Goal: Information Seeking & Learning: Learn about a topic

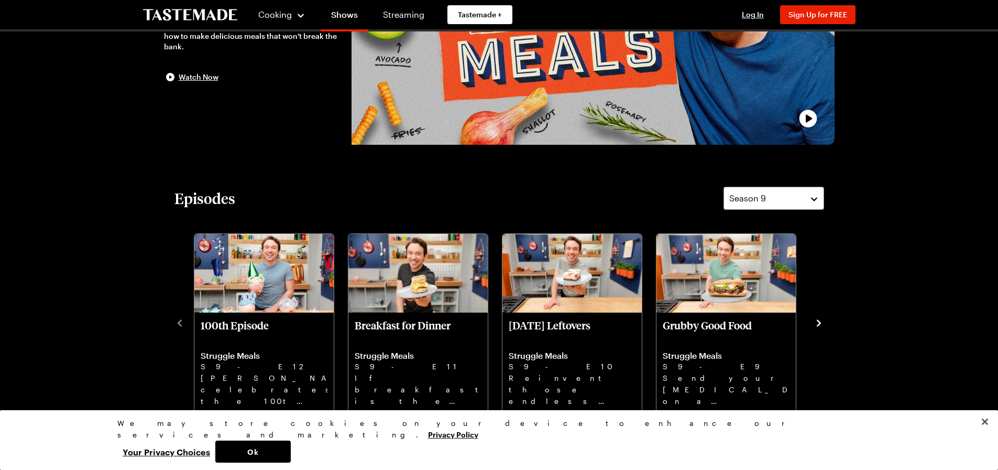
scroll to position [157, 0]
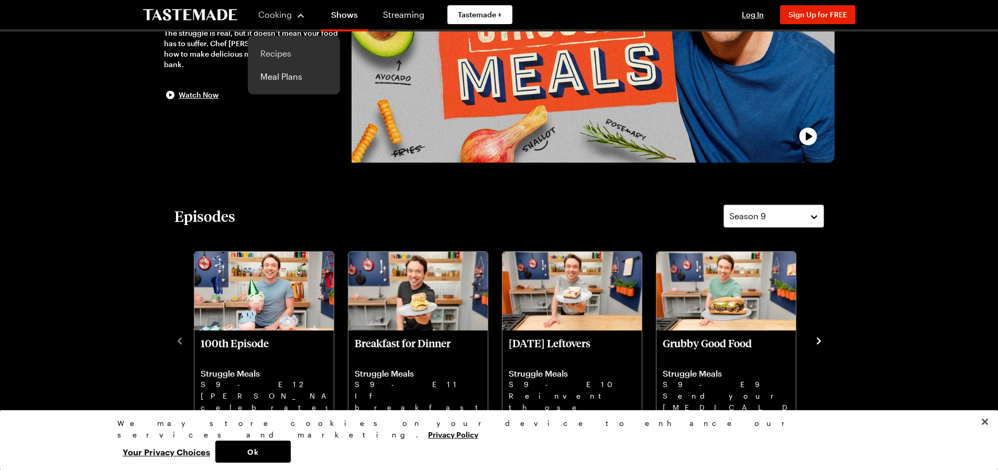
click at [272, 53] on link "Recipes" at bounding box center [294, 53] width 80 height 23
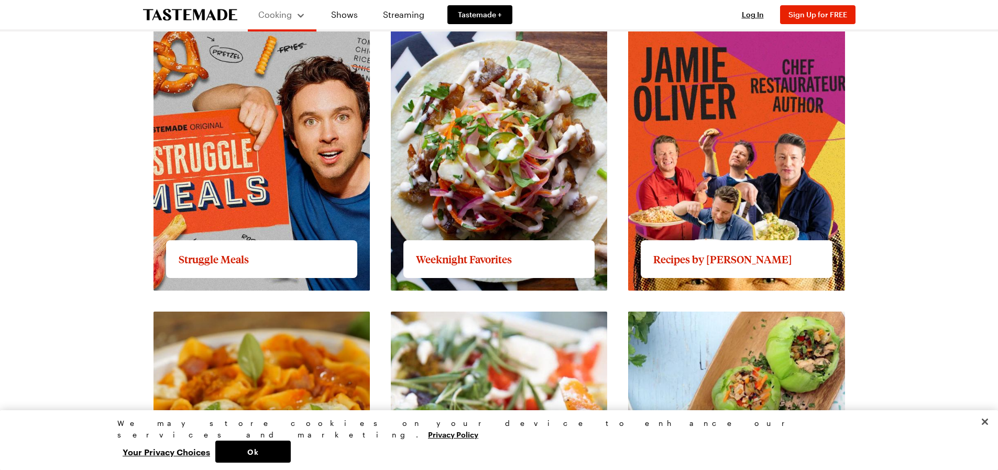
scroll to position [996, 0]
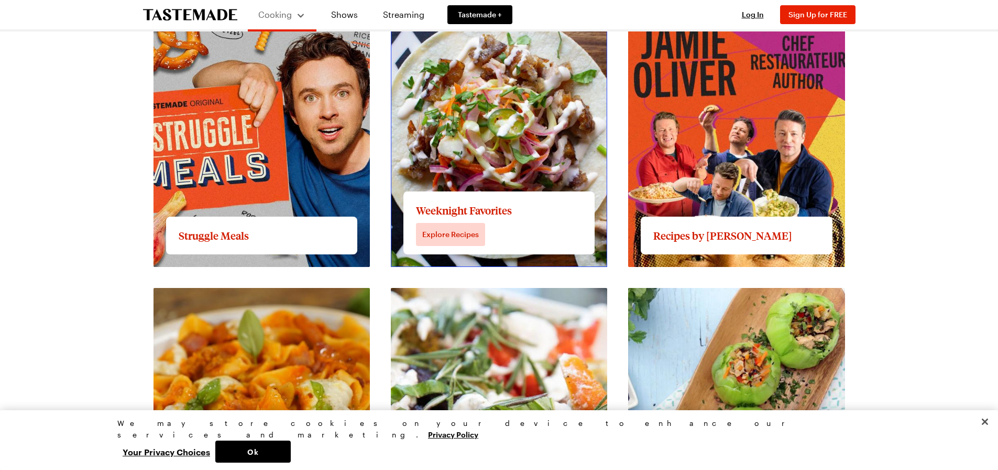
click at [461, 16] on link "View full content for Weeknight Favorites" at bounding box center [472, 11] width 163 height 10
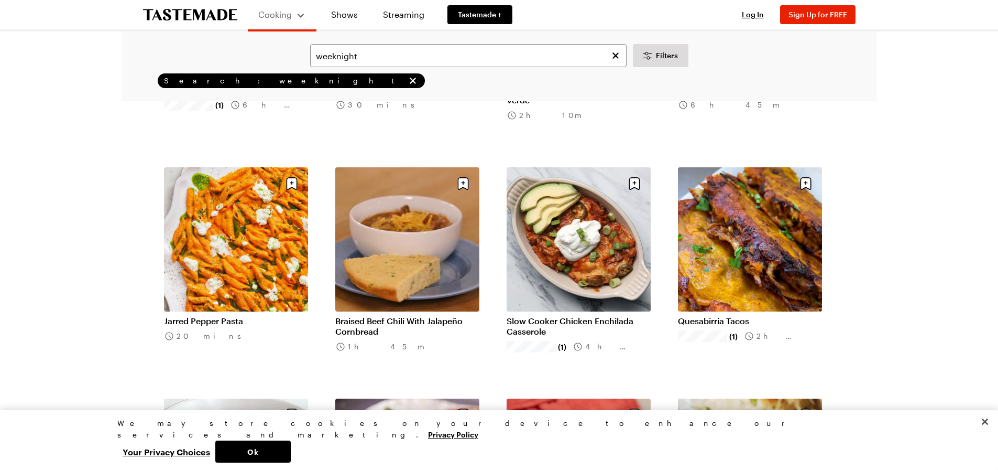
scroll to position [996, 0]
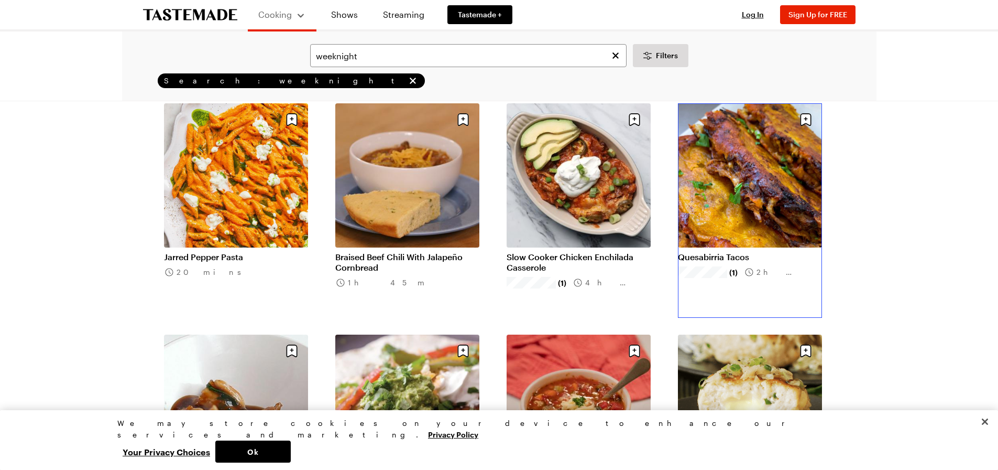
click at [702, 258] on link "Quesabirria Tacos" at bounding box center [750, 257] width 144 height 10
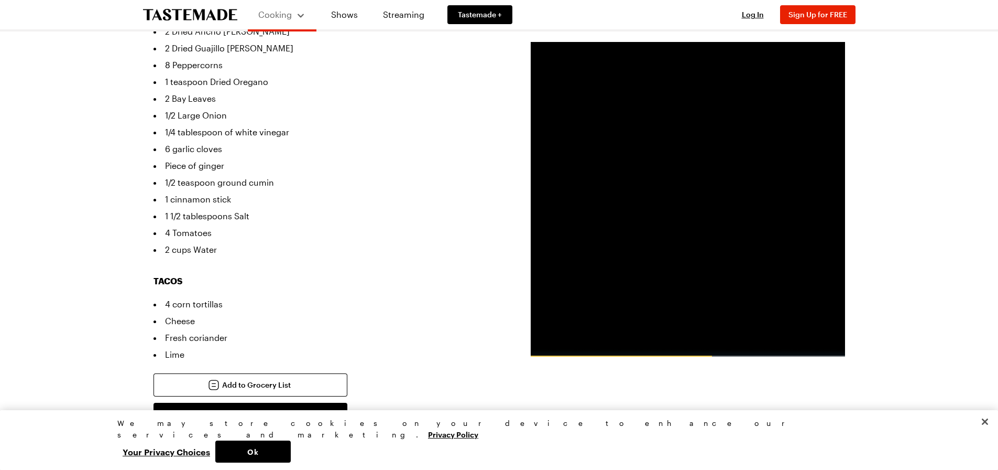
scroll to position [407, 0]
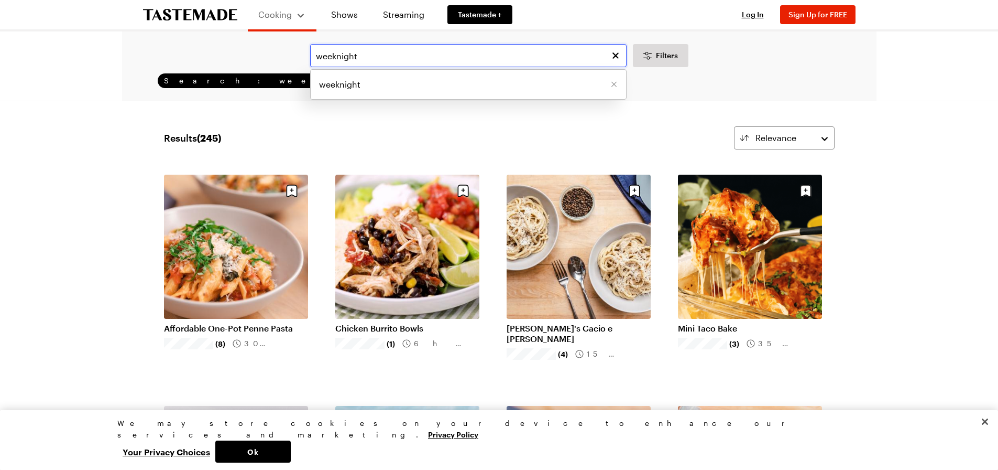
drag, startPoint x: 389, startPoint y: 63, endPoint x: 301, endPoint y: 60, distance: 88.1
click at [301, 60] on div "weeknight weeknight Filters" at bounding box center [499, 55] width 725 height 23
type input "biscuits"
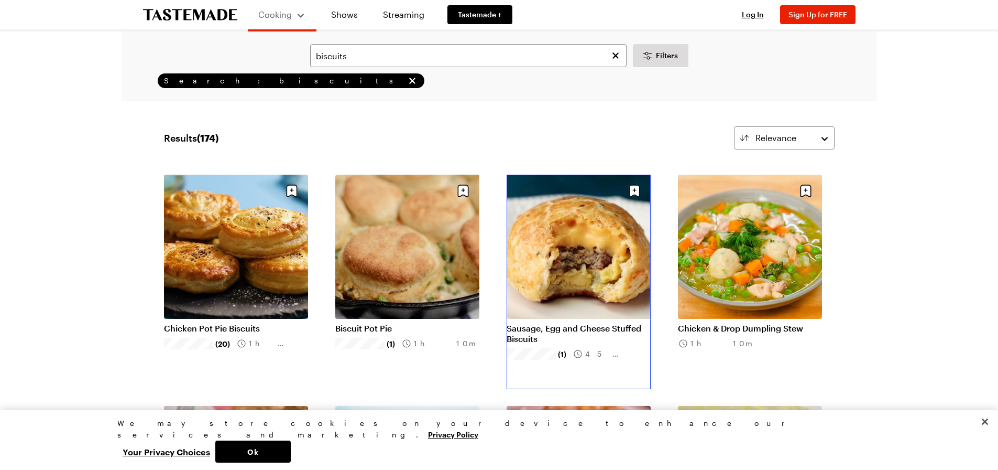
click at [518, 335] on link "Sausage, Egg and Cheese Stuffed Biscuits" at bounding box center [579, 333] width 144 height 21
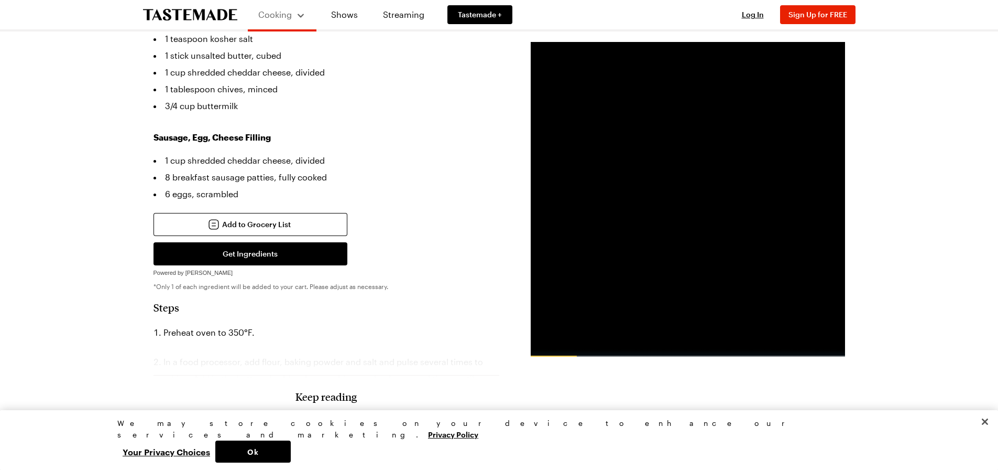
scroll to position [367, 0]
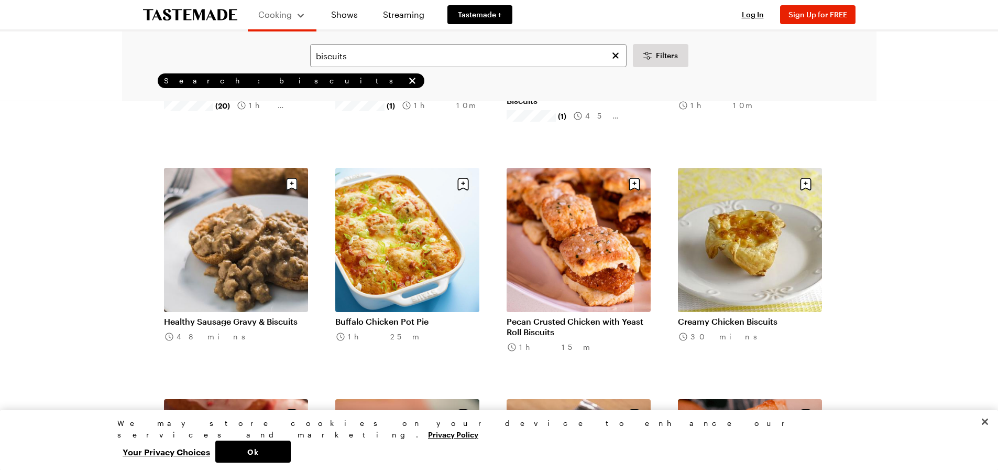
scroll to position [262, 0]
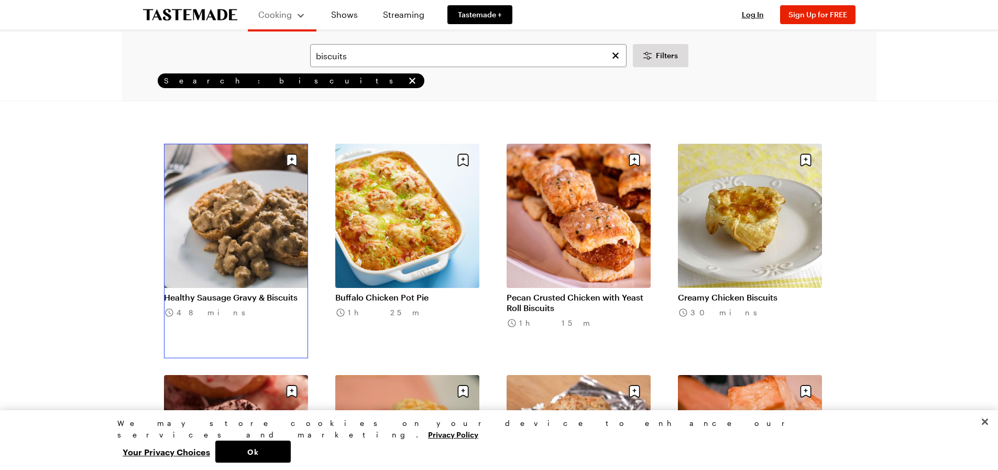
click at [245, 300] on link "Healthy Sausage Gravy & Biscuits" at bounding box center [236, 297] width 144 height 10
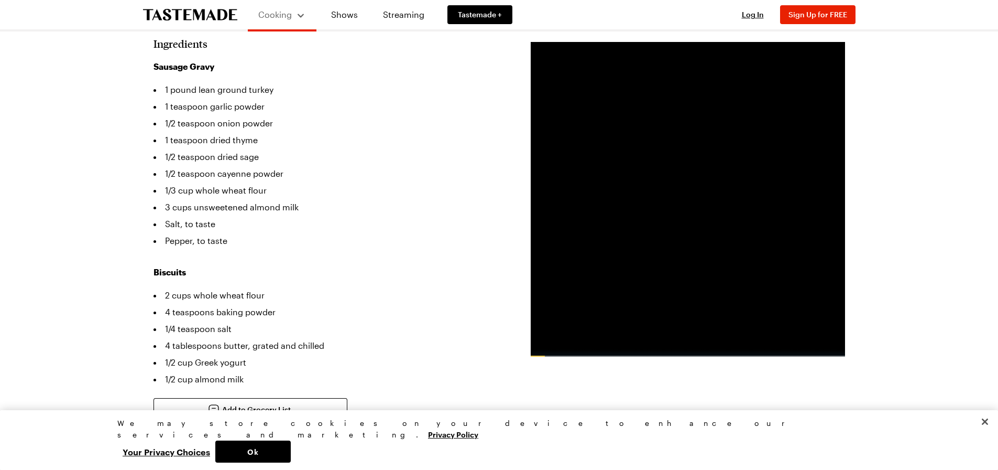
scroll to position [314, 0]
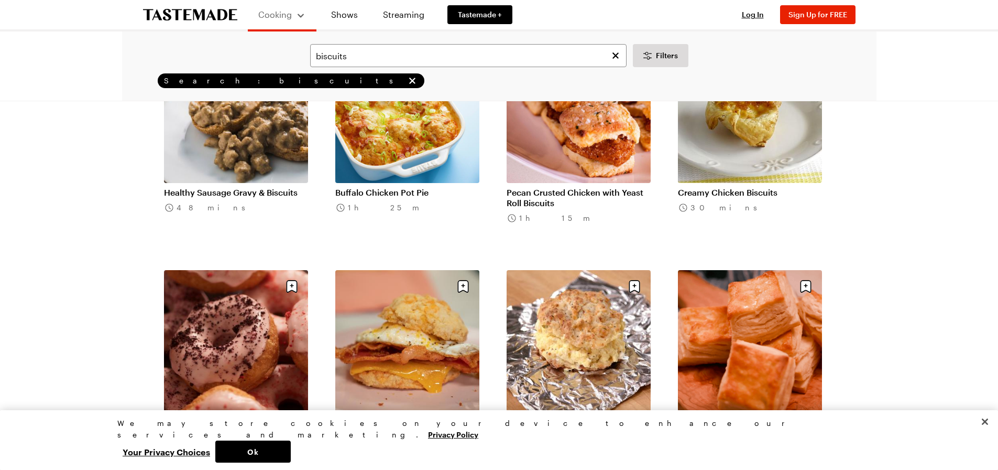
scroll to position [472, 0]
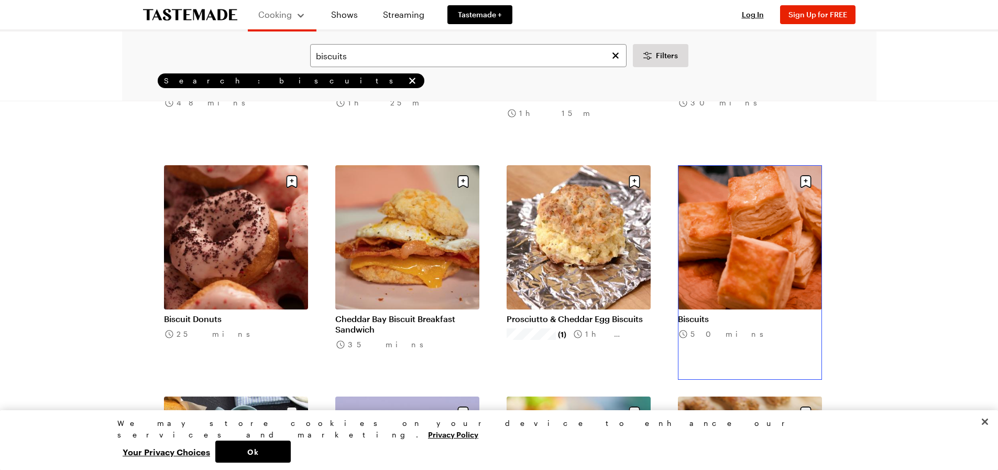
click at [684, 313] on link "Biscuits" at bounding box center [750, 318] width 144 height 10
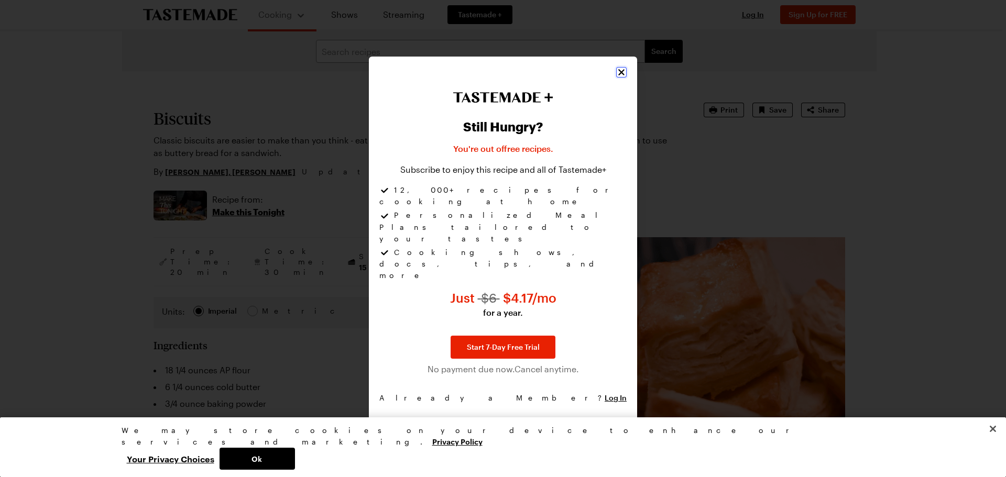
click at [620, 75] on icon "Close" at bounding box center [621, 72] width 6 height 6
click at [625, 78] on icon "Close" at bounding box center [621, 72] width 10 height 10
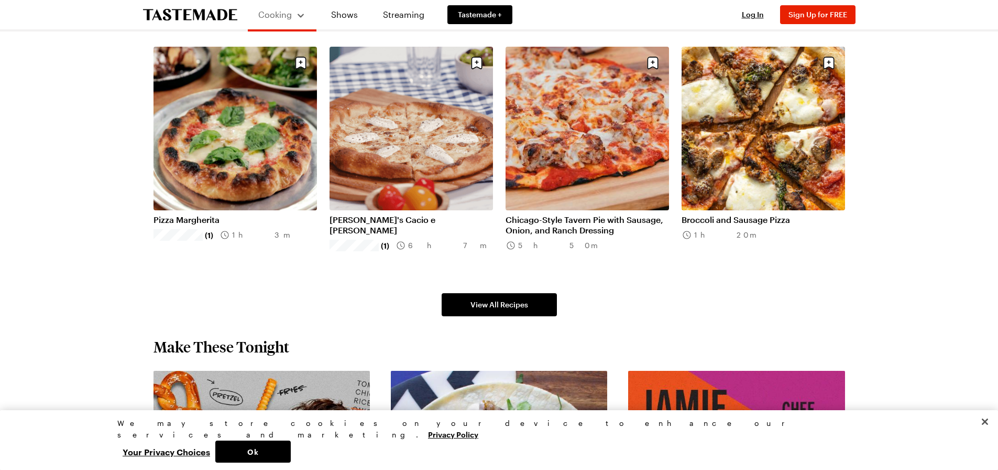
scroll to position [524, 0]
